Goal: Information Seeking & Learning: Learn about a topic

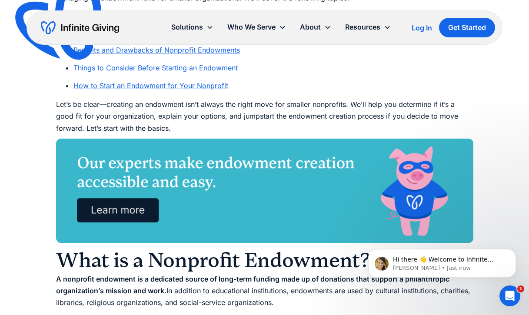
scroll to position [583, 0]
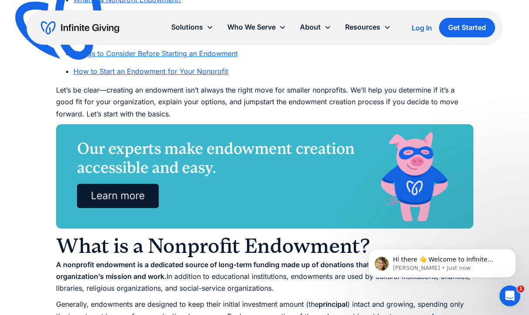
click at [192, 69] on link "How to Start an Endowment for Your Nonprofit" at bounding box center [150, 71] width 155 height 9
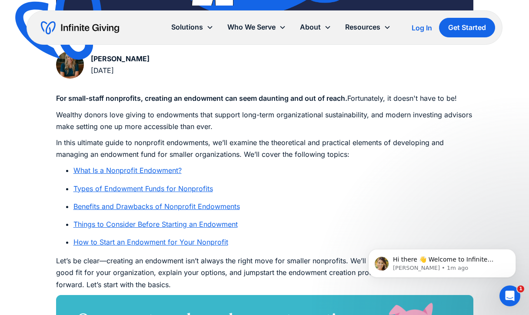
scroll to position [412, 0]
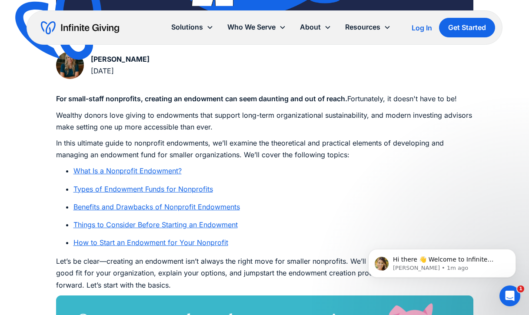
click at [122, 187] on link "Types of Endowment Funds for Nonprofits" at bounding box center [143, 189] width 140 height 9
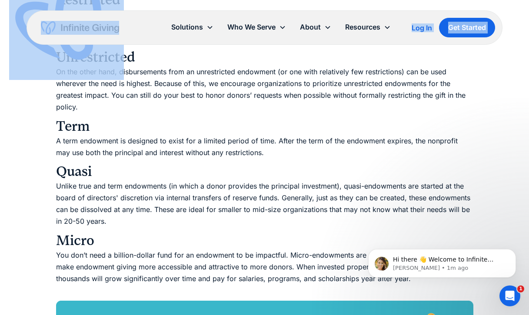
scroll to position [1587, 0]
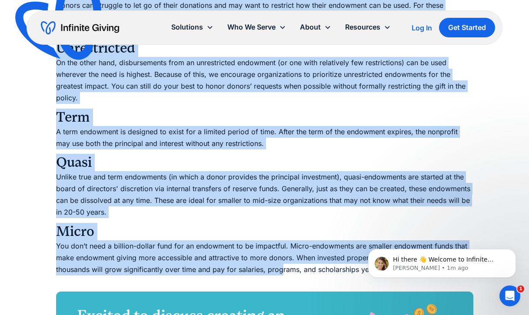
drag, startPoint x: 50, startPoint y: 110, endPoint x: 280, endPoint y: 269, distance: 278.7
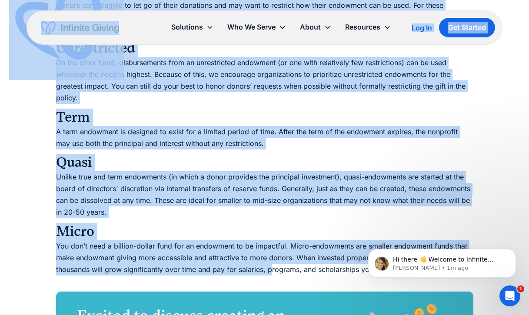
drag, startPoint x: 273, startPoint y: 265, endPoint x: 34, endPoint y: 70, distance: 309.0
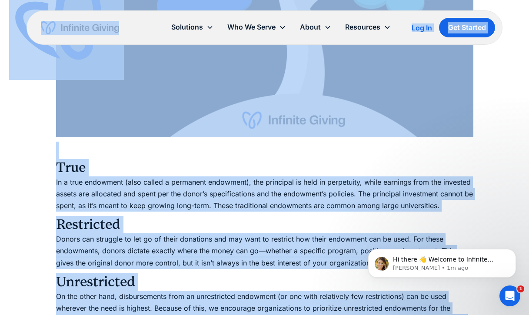
scroll to position [1343, 0]
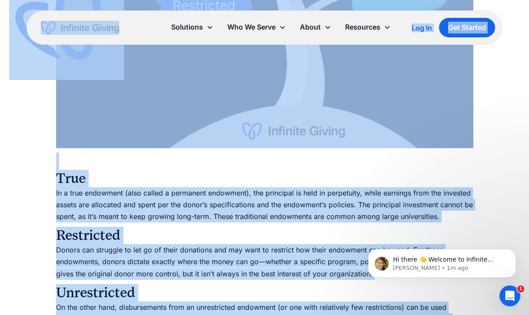
click at [110, 153] on h3 "True" at bounding box center [264, 170] width 417 height 35
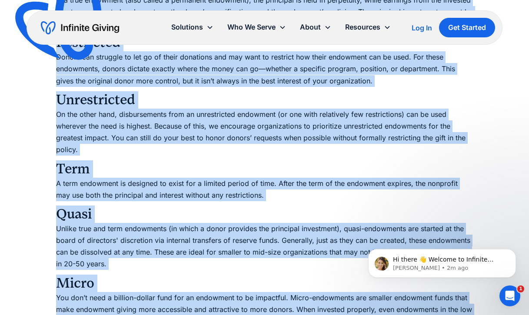
scroll to position [1536, 0]
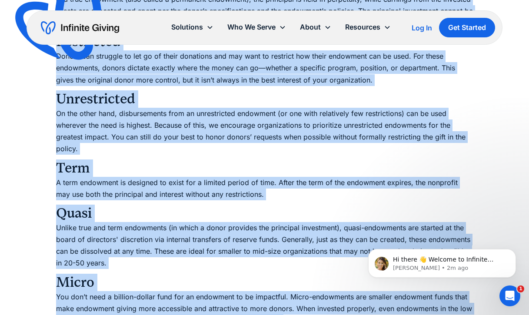
drag, startPoint x: 53, startPoint y: 165, endPoint x: 280, endPoint y: 311, distance: 269.5
copy div "True In a true endowment (also called a permanent endowment), the principal is …"
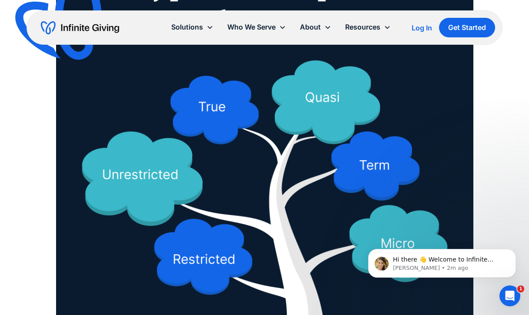
scroll to position [1111, 0]
